Goal: Task Accomplishment & Management: Manage account settings

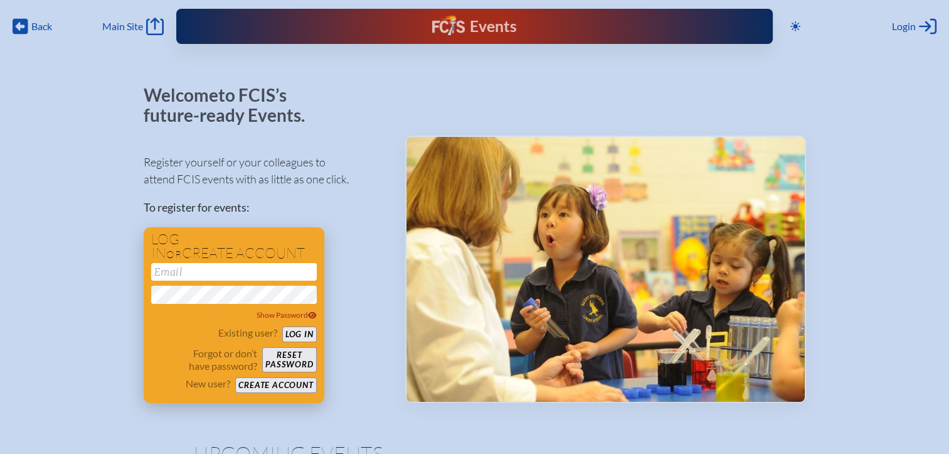
type input "[EMAIL_ADDRESS][DOMAIN_NAME]"
click at [300, 337] on button "Log in" at bounding box center [299, 334] width 34 height 16
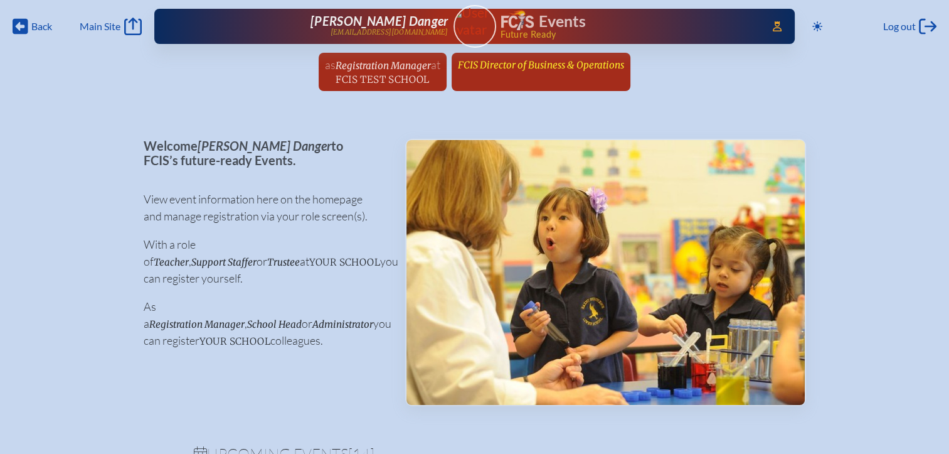
click at [563, 66] on span "FCIS Director of Business & Operations" at bounding box center [541, 65] width 166 height 12
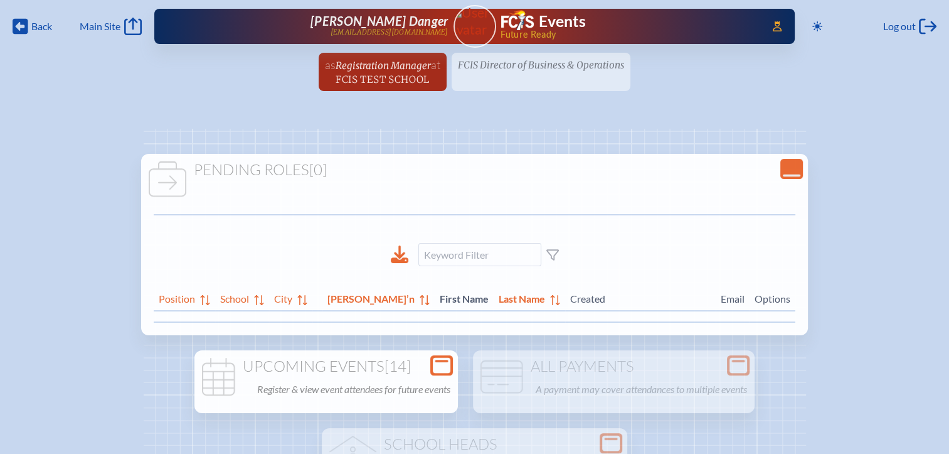
click at [444, 366] on icon at bounding box center [442, 366] width 18 height 16
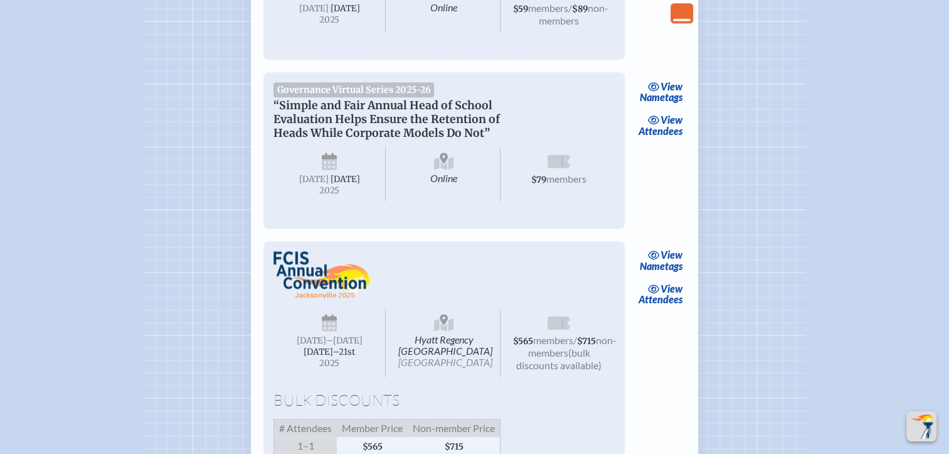
scroll to position [1756, 0]
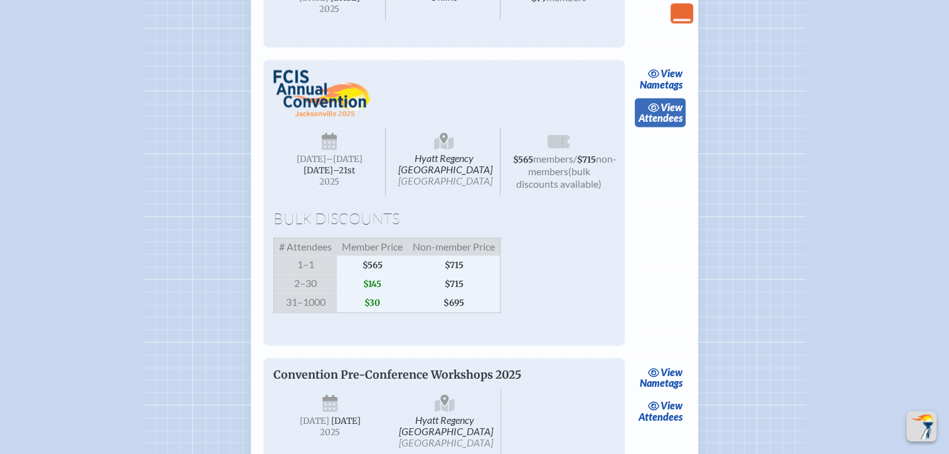
click at [672, 113] on span "view" at bounding box center [672, 107] width 22 height 12
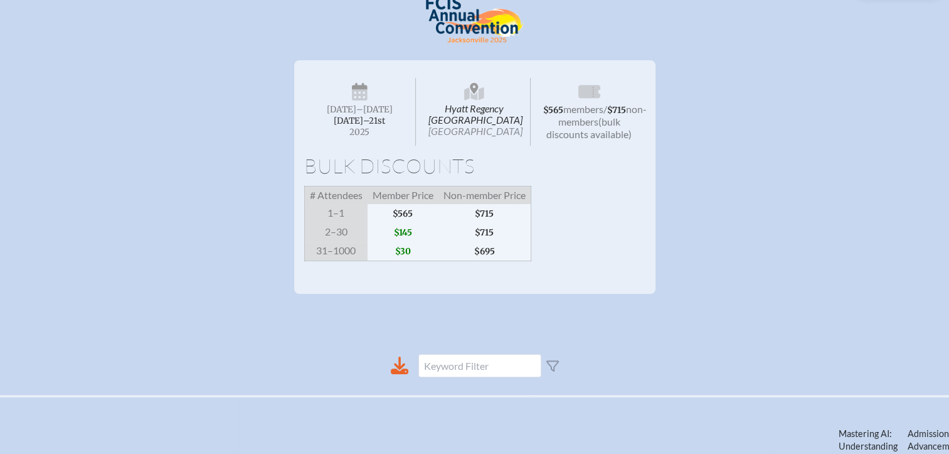
scroll to position [251, 0]
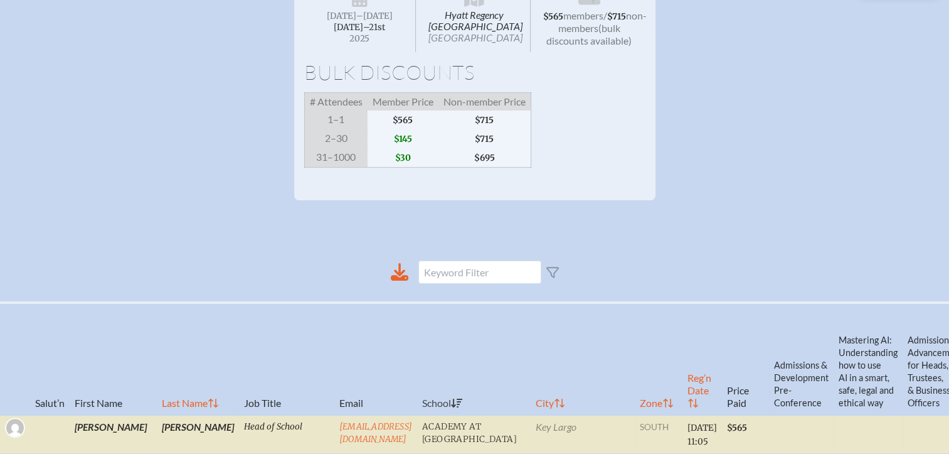
click at [403, 293] on div at bounding box center [474, 271] width 301 height 43
click at [401, 281] on icon at bounding box center [400, 278] width 18 height 6
